Goal: Task Accomplishment & Management: Use online tool/utility

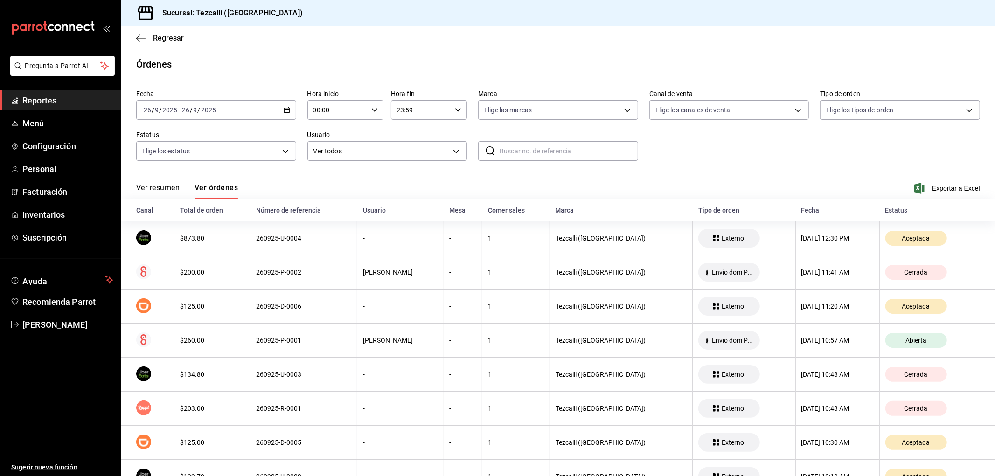
click at [159, 193] on button "Ver resumen" at bounding box center [157, 191] width 43 height 16
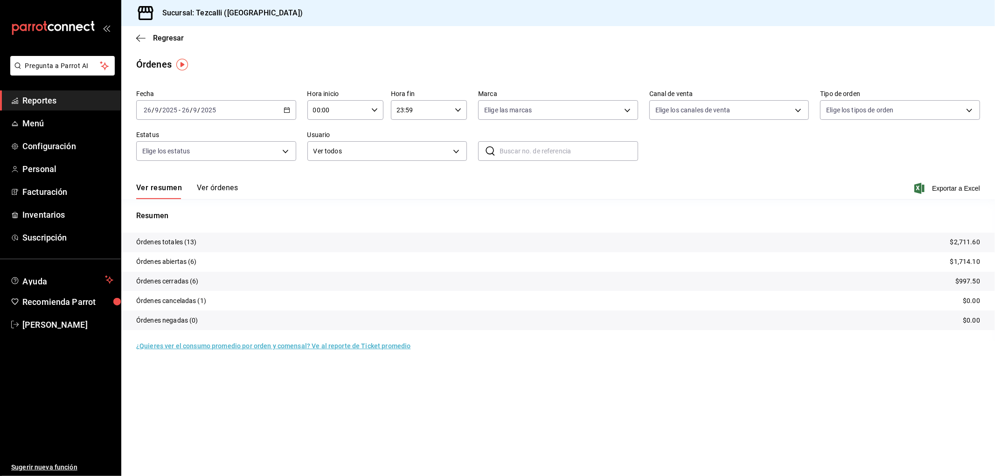
click at [77, 98] on span "Reportes" at bounding box center [67, 100] width 91 height 13
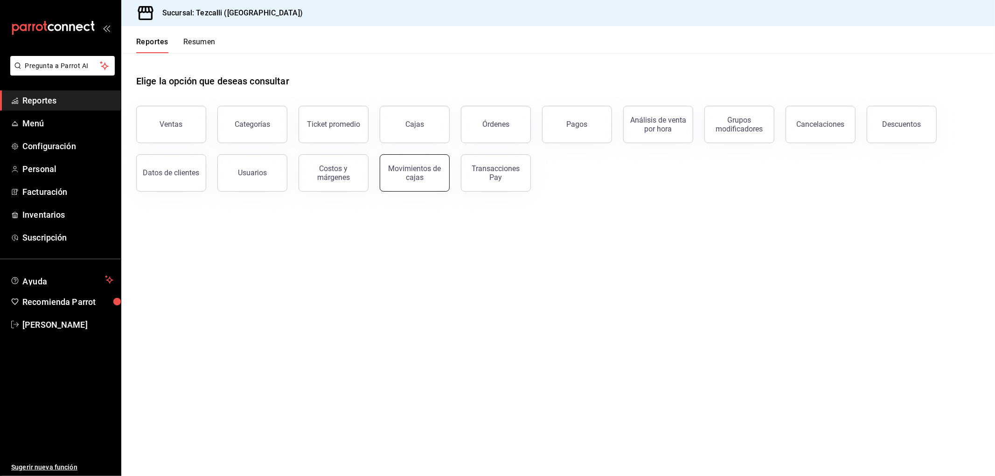
click at [407, 180] on div "Movimientos de cajas" at bounding box center [415, 173] width 58 height 18
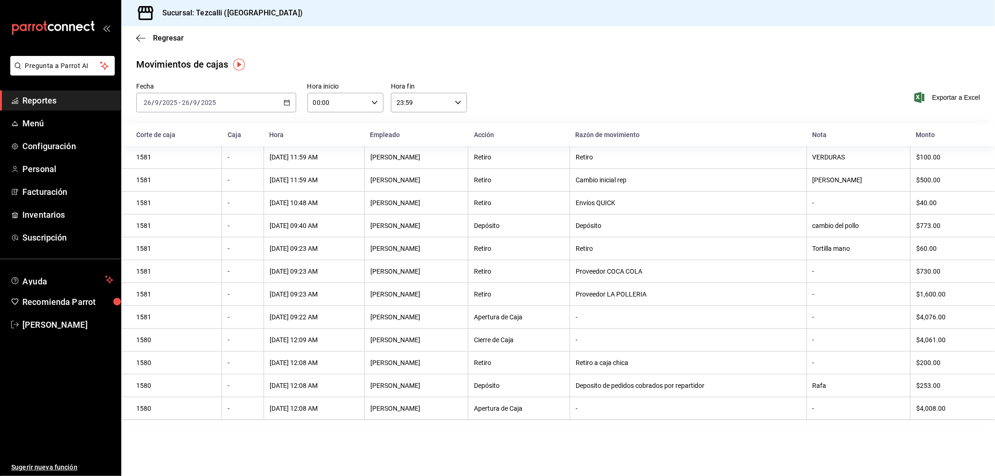
click at [252, 104] on div "[DATE] [DATE] - [DATE] [DATE]" at bounding box center [216, 103] width 160 height 20
click at [190, 236] on span "Rango de fechas" at bounding box center [180, 236] width 72 height 10
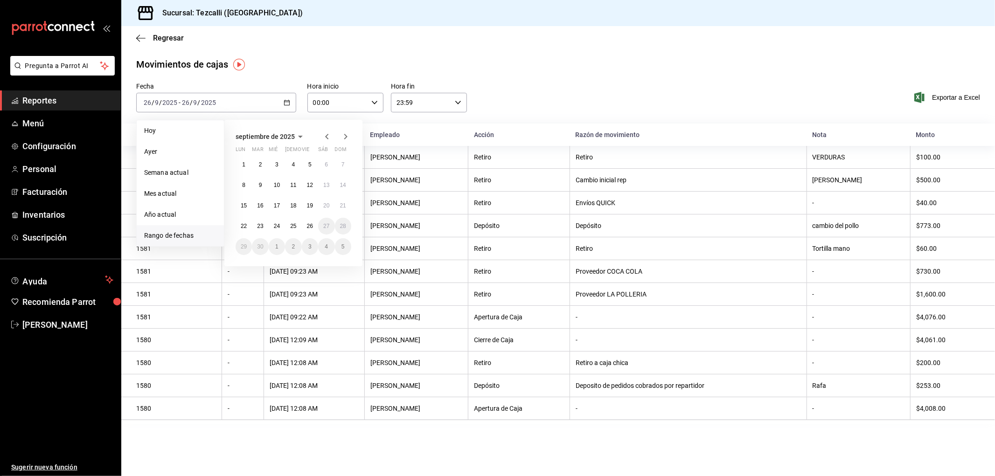
click at [327, 134] on icon "button" at bounding box center [326, 136] width 11 height 11
click at [327, 134] on icon "button" at bounding box center [326, 138] width 11 height 11
click at [338, 169] on button "1" at bounding box center [343, 164] width 16 height 17
click at [245, 264] on abbr "30" at bounding box center [244, 267] width 6 height 7
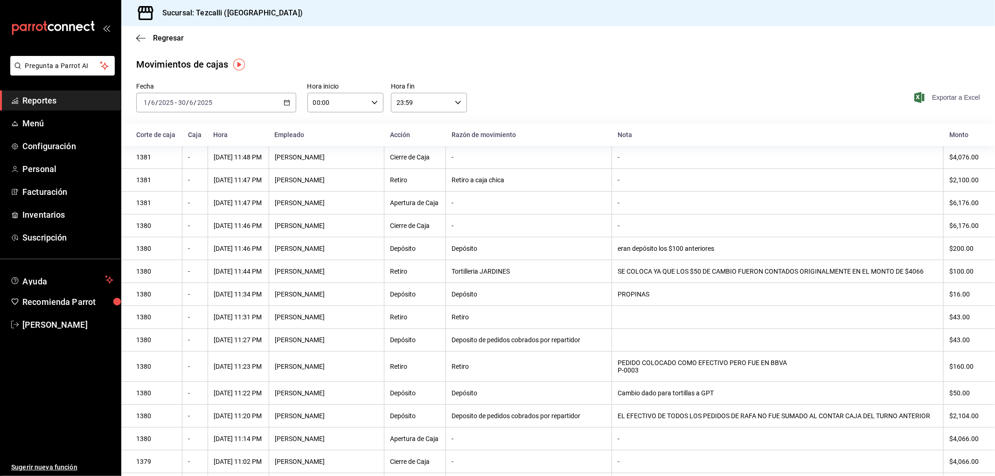
click at [948, 97] on span "Exportar a Excel" at bounding box center [948, 97] width 64 height 11
